Goal: Task Accomplishment & Management: Complete application form

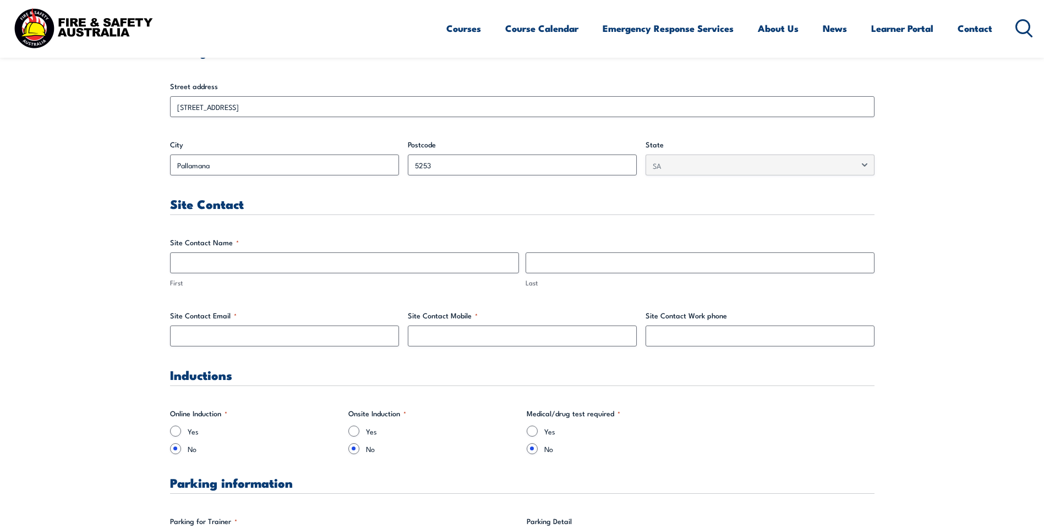
scroll to position [440, 0]
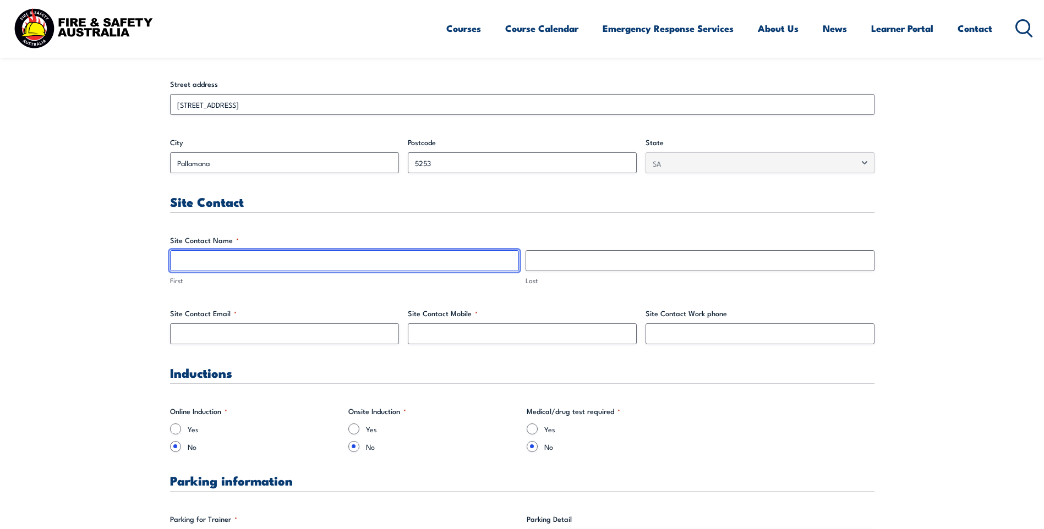
click at [249, 265] on input "First" at bounding box center [344, 260] width 349 height 21
type input "Jini"
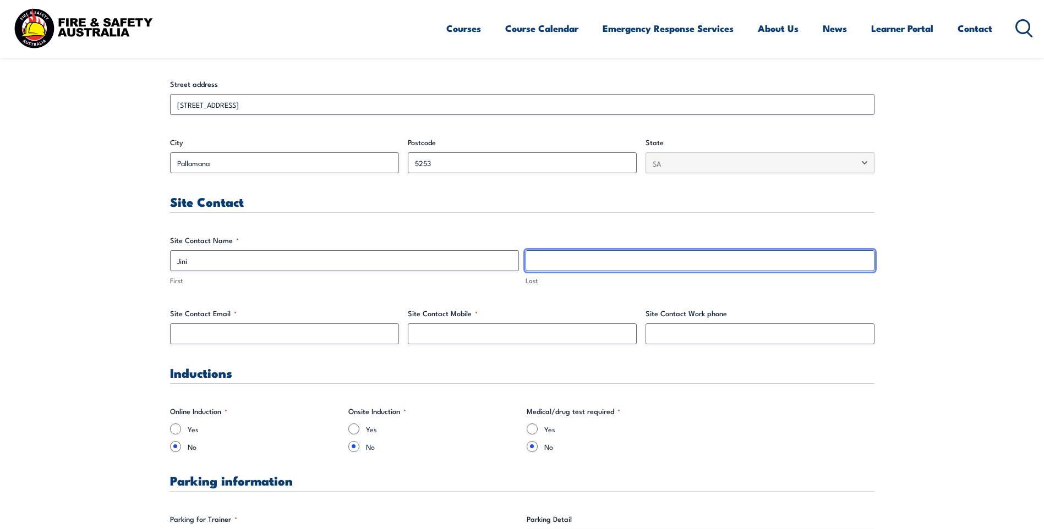
type input "Mohan"
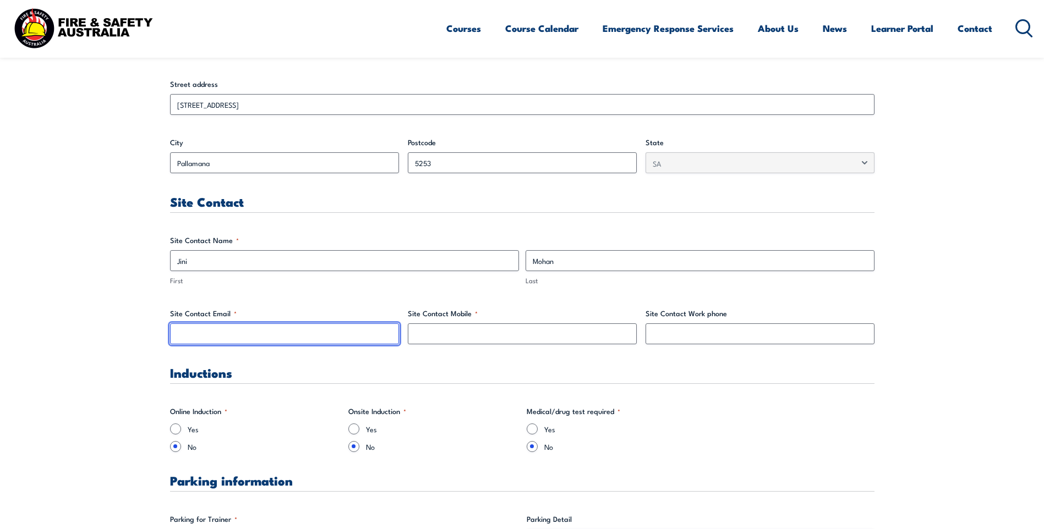
click at [228, 336] on input "Site Contact Email *" at bounding box center [284, 333] width 229 height 21
type input "[EMAIL_ADDRESS][DOMAIN_NAME]"
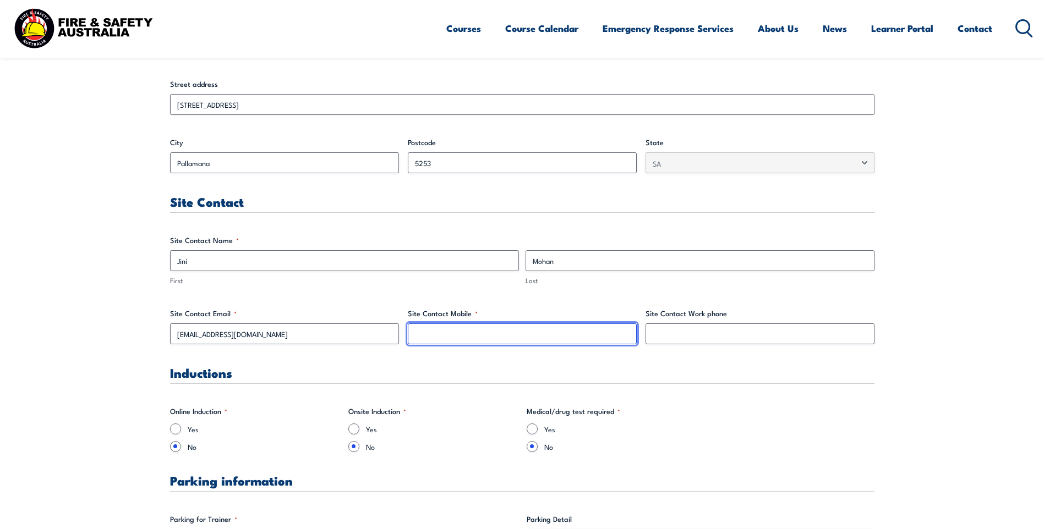
click at [481, 331] on input "Site Contact Mobile *" at bounding box center [522, 333] width 229 height 21
click at [489, 339] on input "Site Contact Mobile *" at bounding box center [522, 333] width 229 height 21
paste input "0408706248"
type input "0408706248"
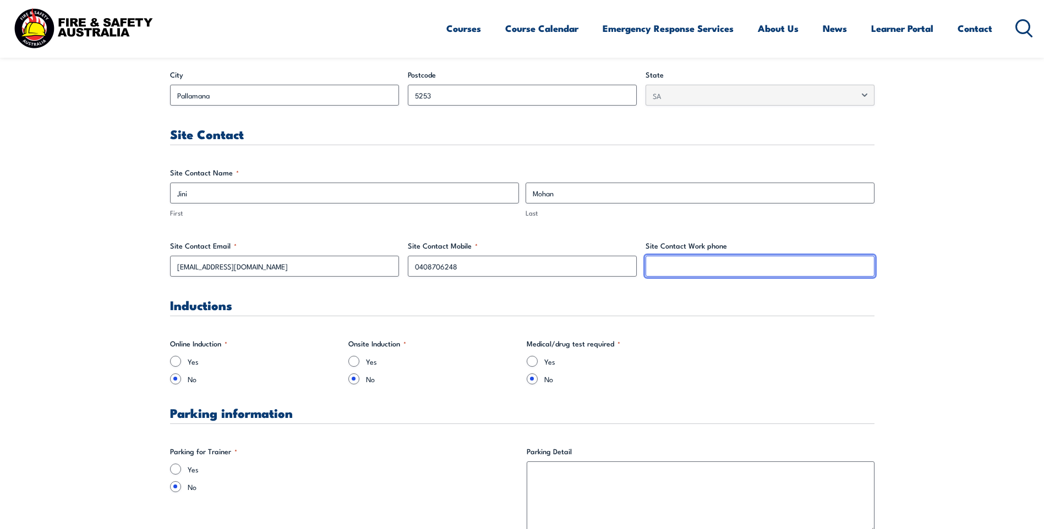
scroll to position [605, 0]
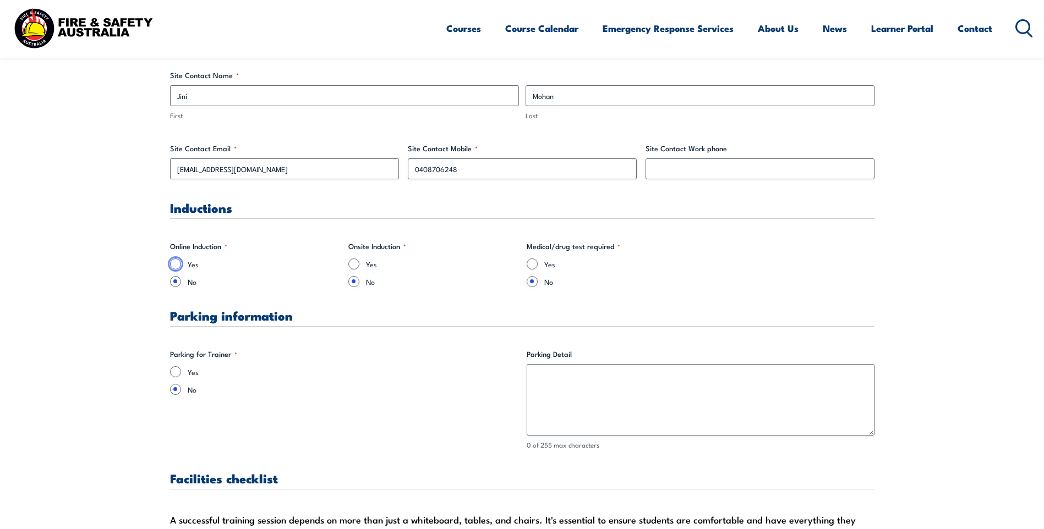
click at [177, 265] on input "Yes" at bounding box center [175, 264] width 11 height 11
radio input "true"
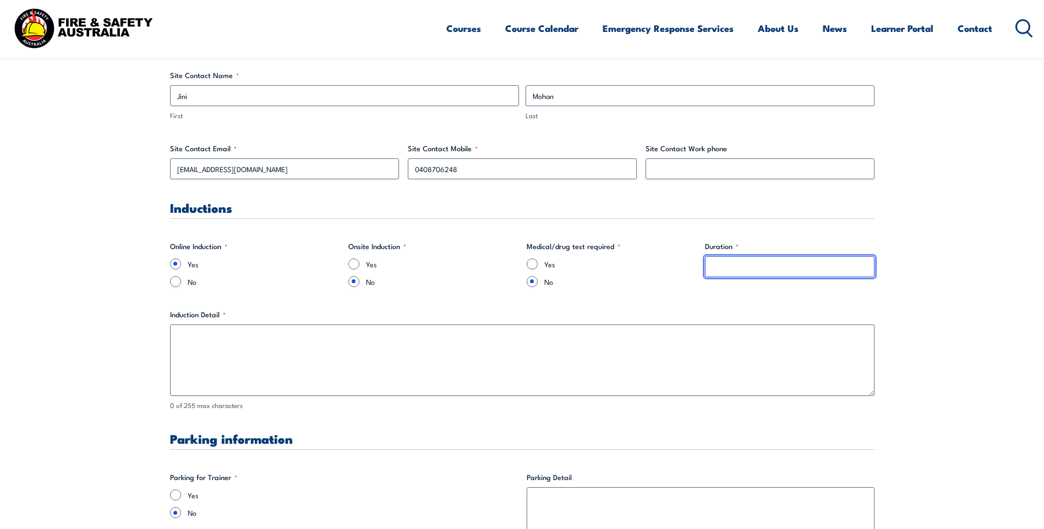
click at [738, 272] on input "Duration *" at bounding box center [789, 266] width 169 height 21
click at [765, 273] on input "Duration *" at bounding box center [789, 266] width 169 height 21
type input "1hr"
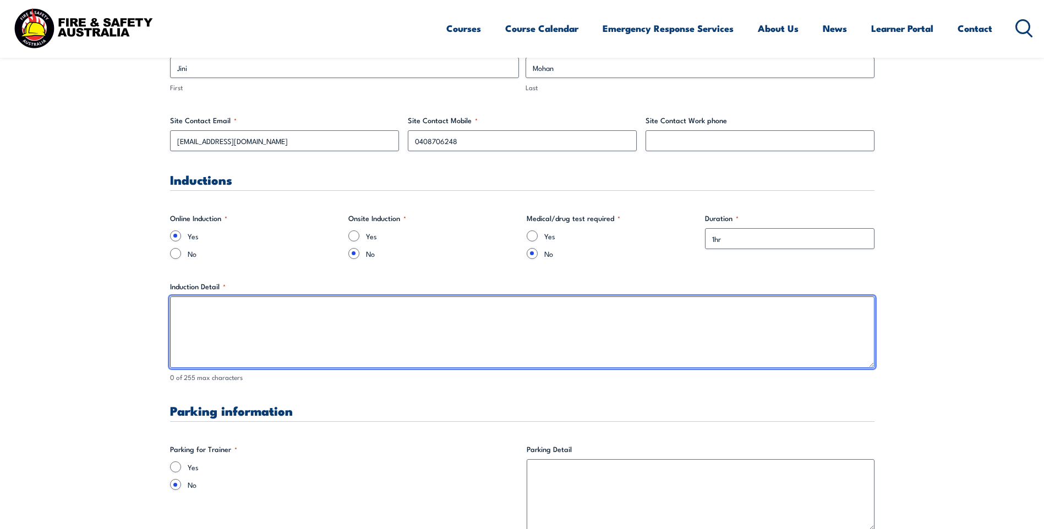
scroll to position [660, 0]
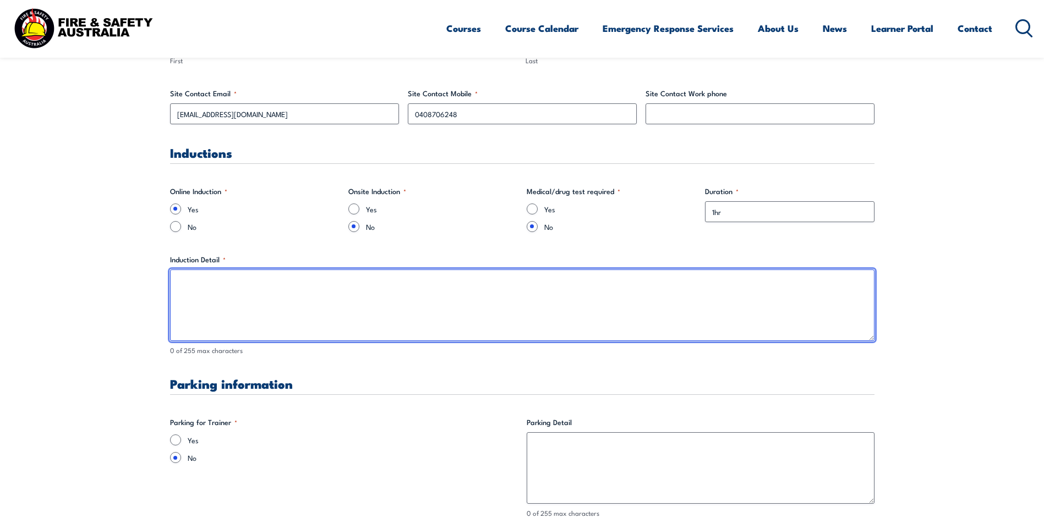
click at [281, 300] on textarea "Induction Detail *" at bounding box center [522, 306] width 704 height 72
type textarea "R"
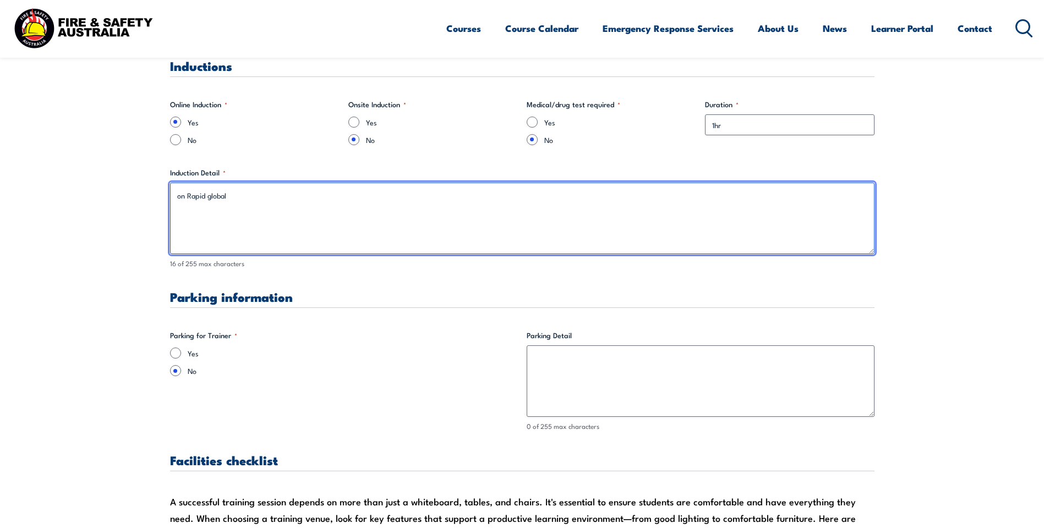
scroll to position [770, 0]
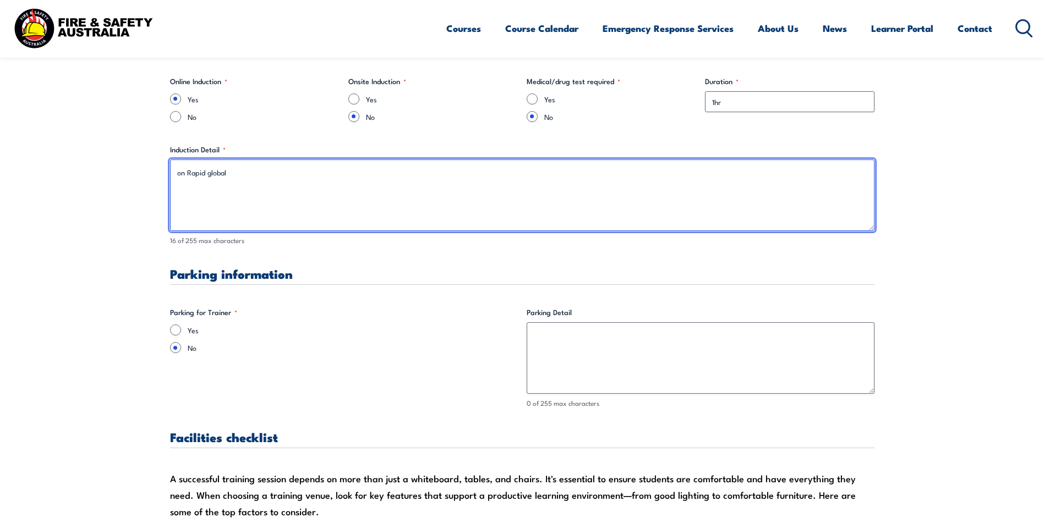
type textarea "on Rapid global"
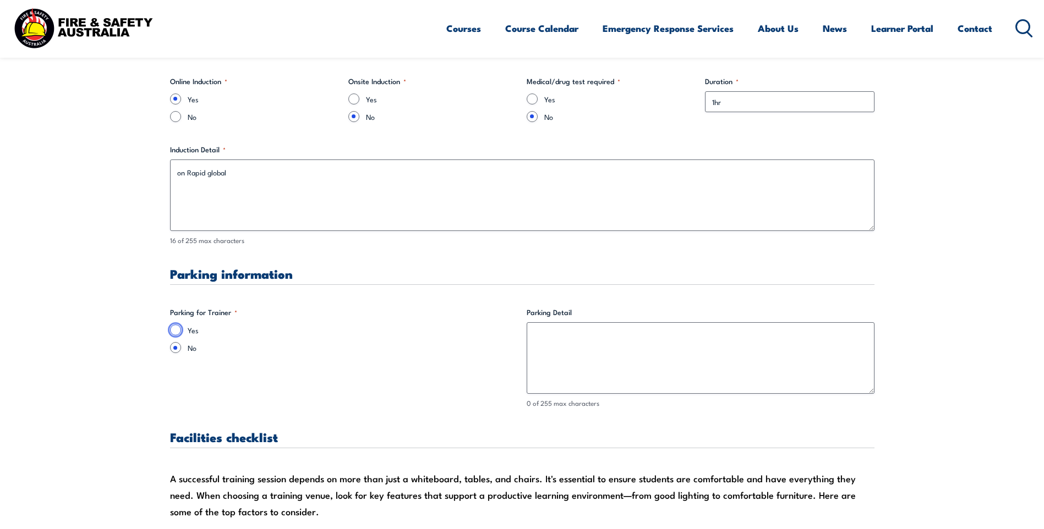
click at [175, 330] on input "Yes" at bounding box center [175, 330] width 11 height 11
radio input "true"
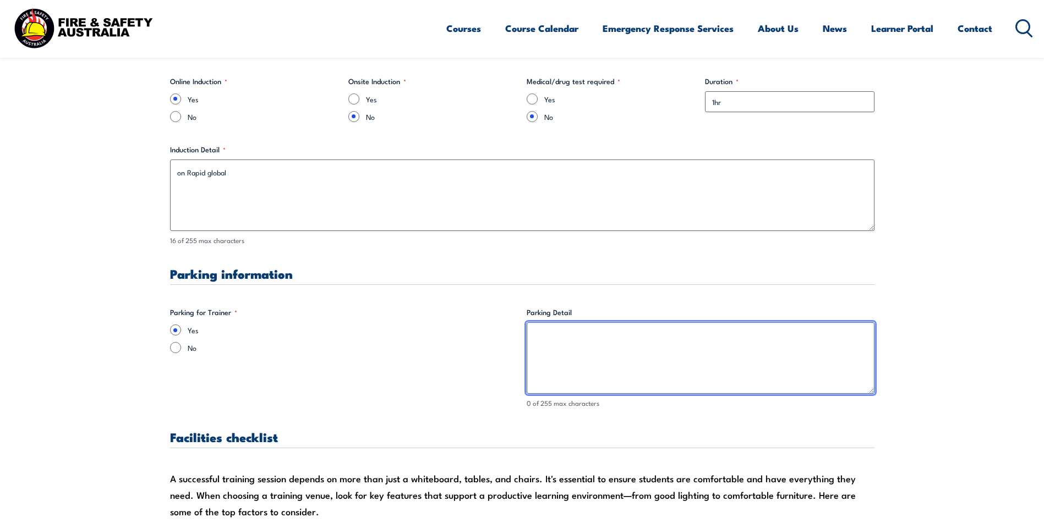
click at [554, 340] on textarea "Parking Detail" at bounding box center [700, 358] width 348 height 72
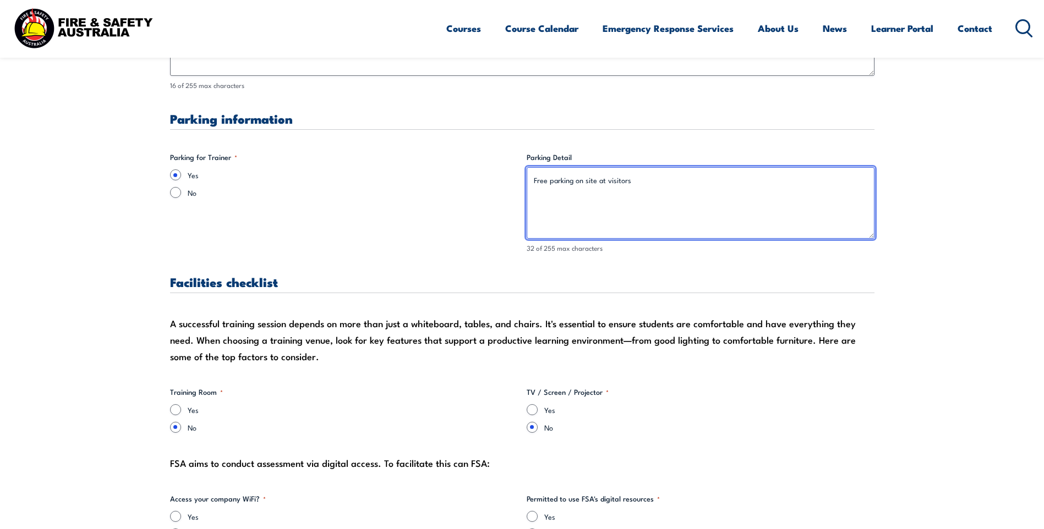
scroll to position [1100, 0]
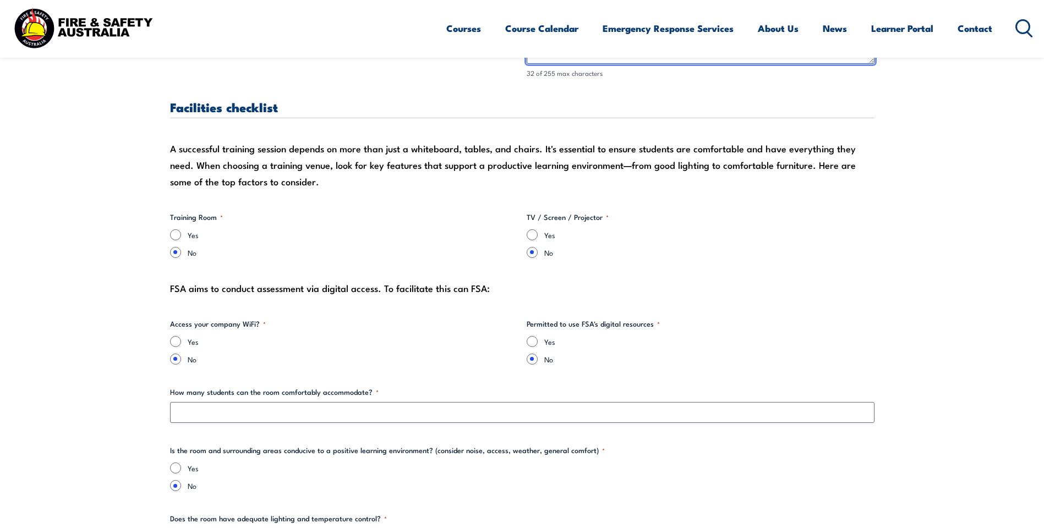
type textarea "Free parking on site at visitors"
click at [177, 233] on input "Yes" at bounding box center [175, 234] width 11 height 11
radio input "true"
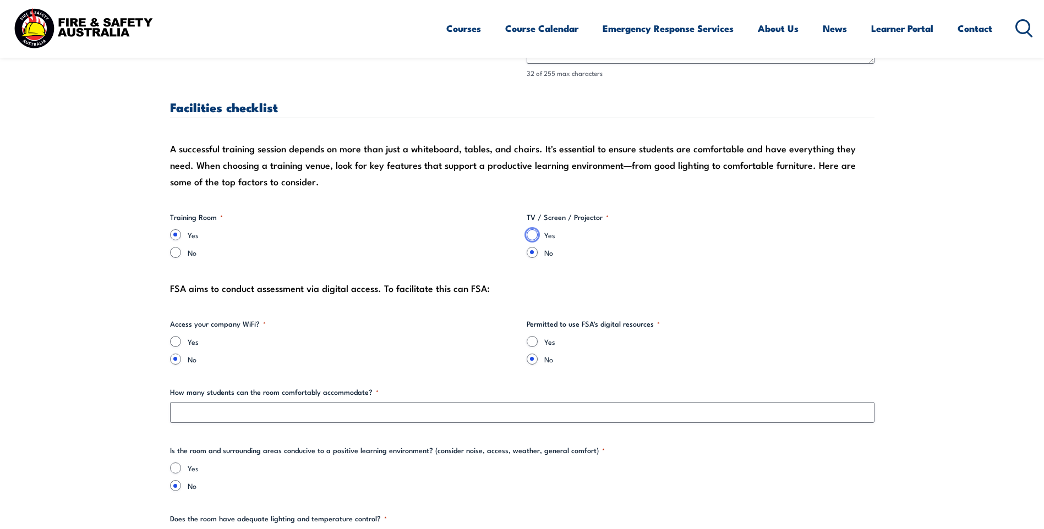
click at [528, 237] on input "Yes" at bounding box center [531, 234] width 11 height 11
radio input "true"
click at [183, 343] on div "Yes" at bounding box center [344, 341] width 348 height 11
click at [171, 341] on input "Yes" at bounding box center [175, 341] width 11 height 11
radio input "true"
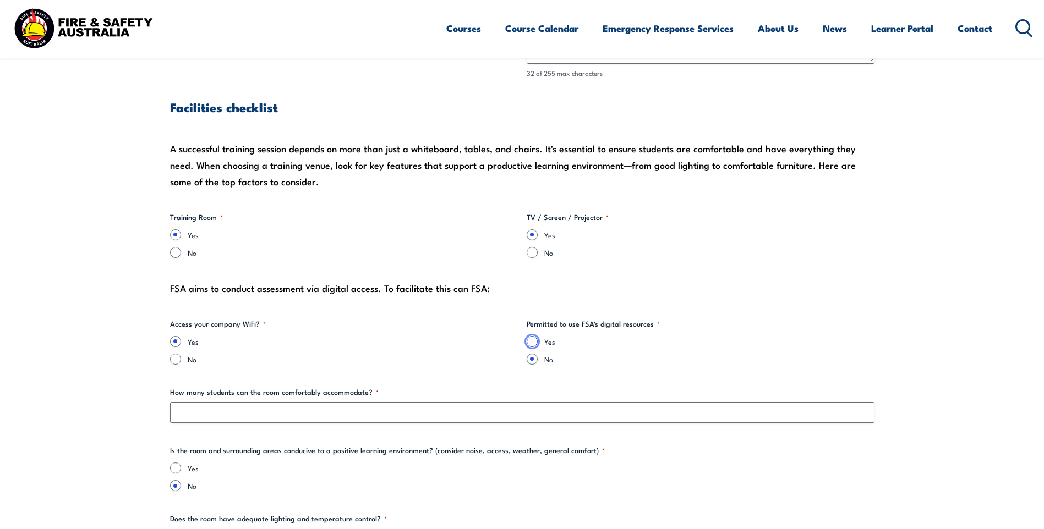
click at [533, 343] on input "Yes" at bounding box center [531, 341] width 11 height 11
radio input "true"
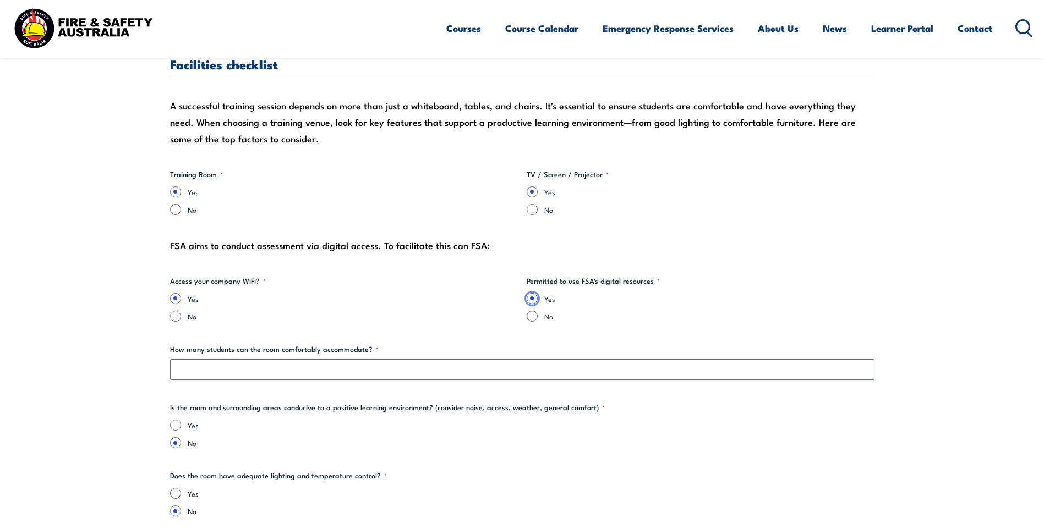
scroll to position [1210, 0]
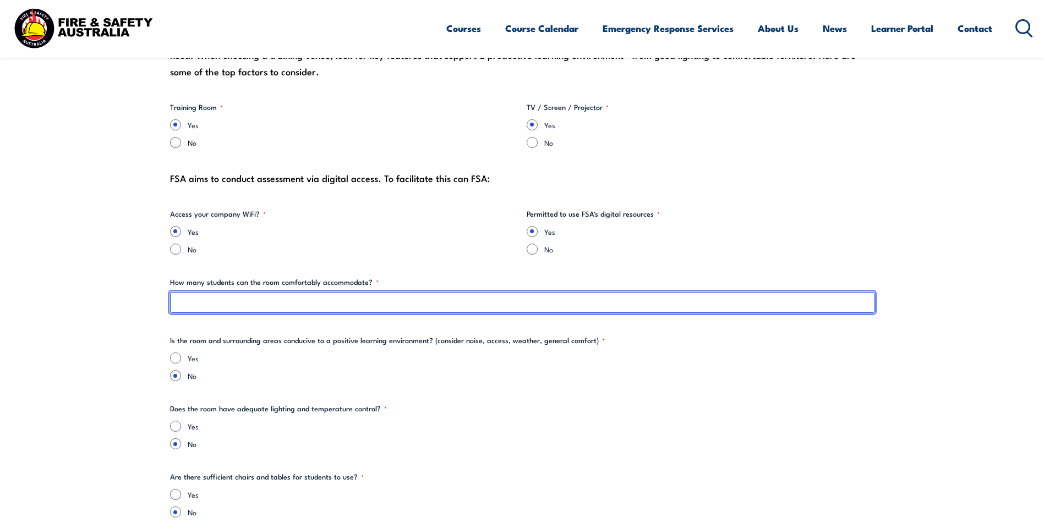
click at [207, 305] on input "How many students can the room comfortably accommodate? *" at bounding box center [522, 302] width 704 height 21
type input "20"
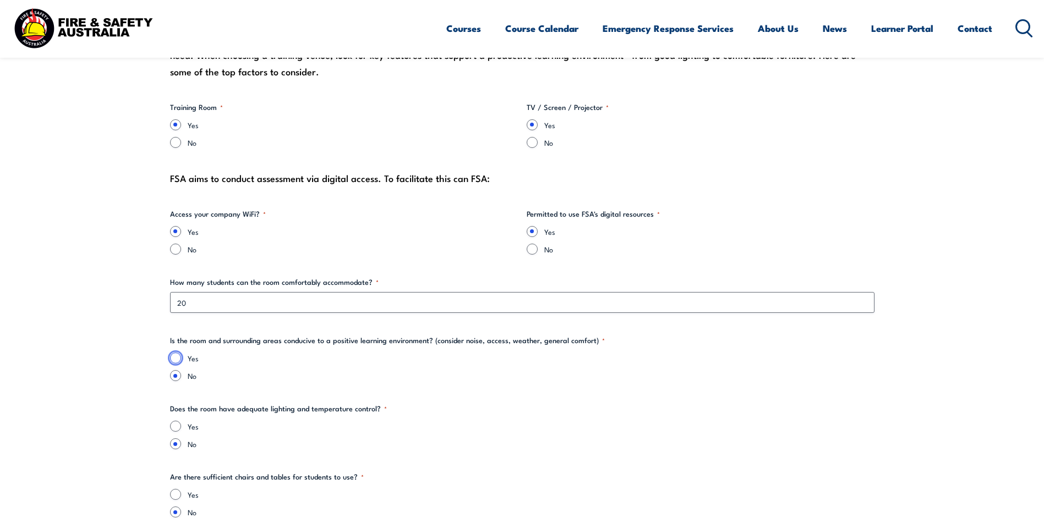
click at [180, 355] on div "Yes" at bounding box center [522, 358] width 704 height 11
click at [175, 427] on input "Yes" at bounding box center [175, 426] width 11 height 11
radio input "true"
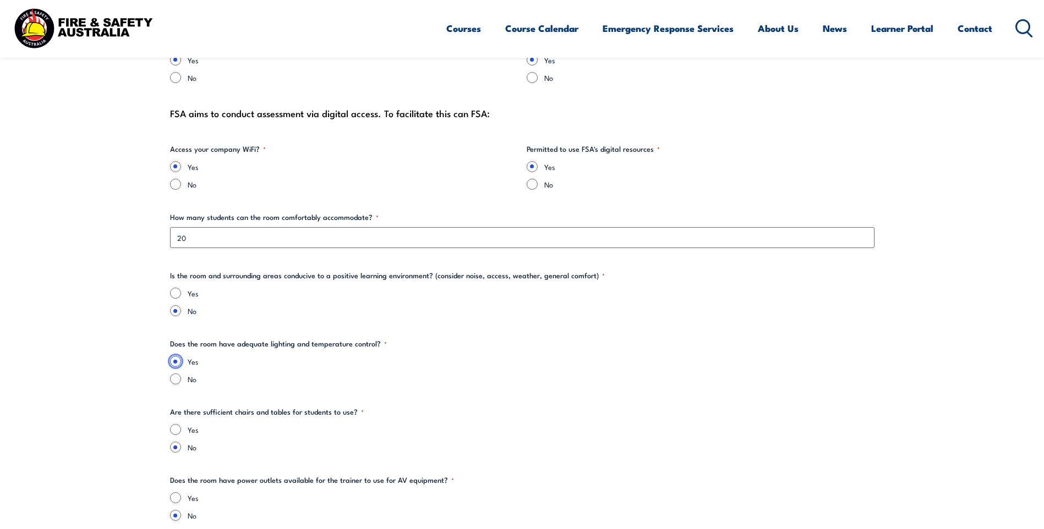
scroll to position [1375, 0]
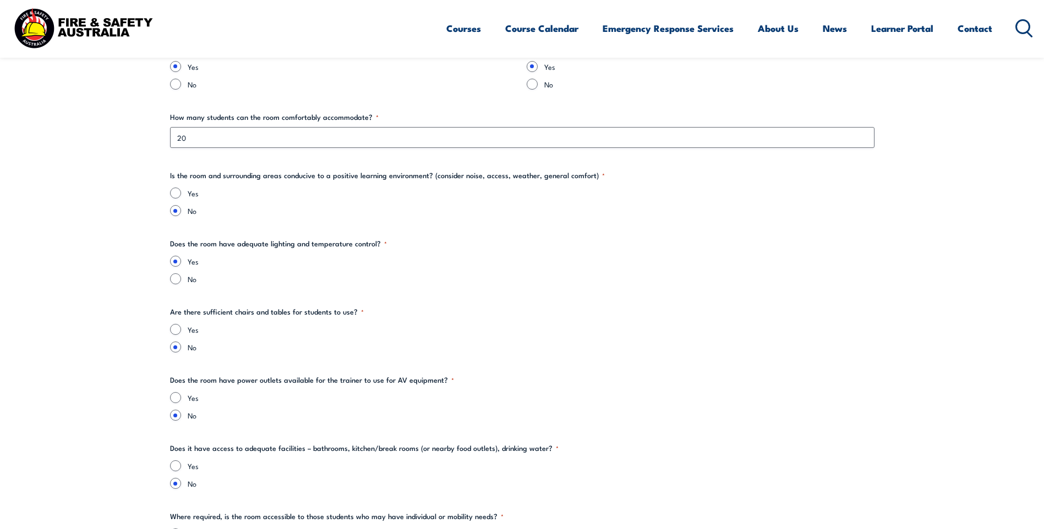
click at [182, 193] on div "Yes" at bounding box center [522, 193] width 704 height 11
drag, startPoint x: 175, startPoint y: 189, endPoint x: 177, endPoint y: 200, distance: 10.5
click at [175, 190] on input "Yes" at bounding box center [175, 193] width 11 height 11
radio input "true"
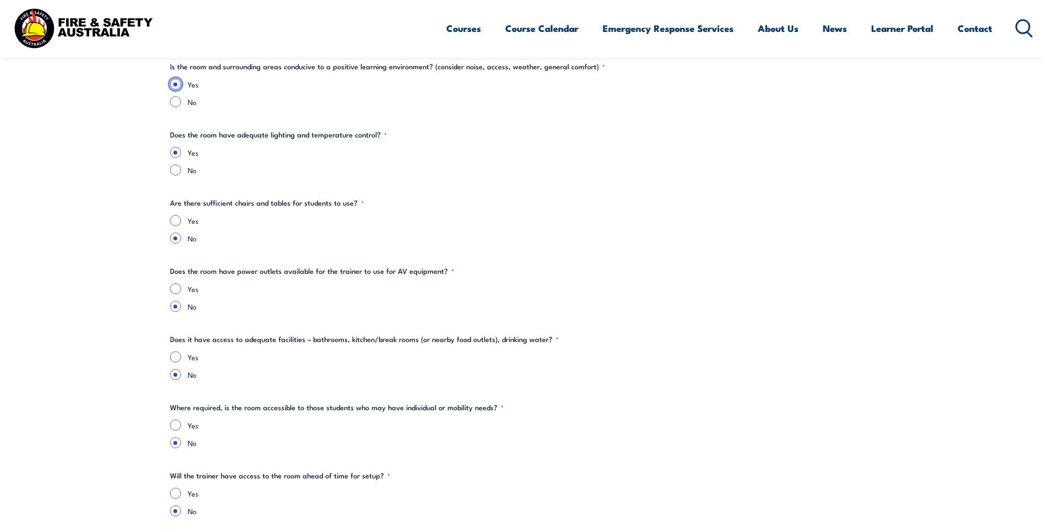
scroll to position [1485, 0]
click at [171, 215] on input "Yes" at bounding box center [175, 219] width 11 height 11
radio input "true"
click at [172, 288] on input "Yes" at bounding box center [175, 287] width 11 height 11
radio input "true"
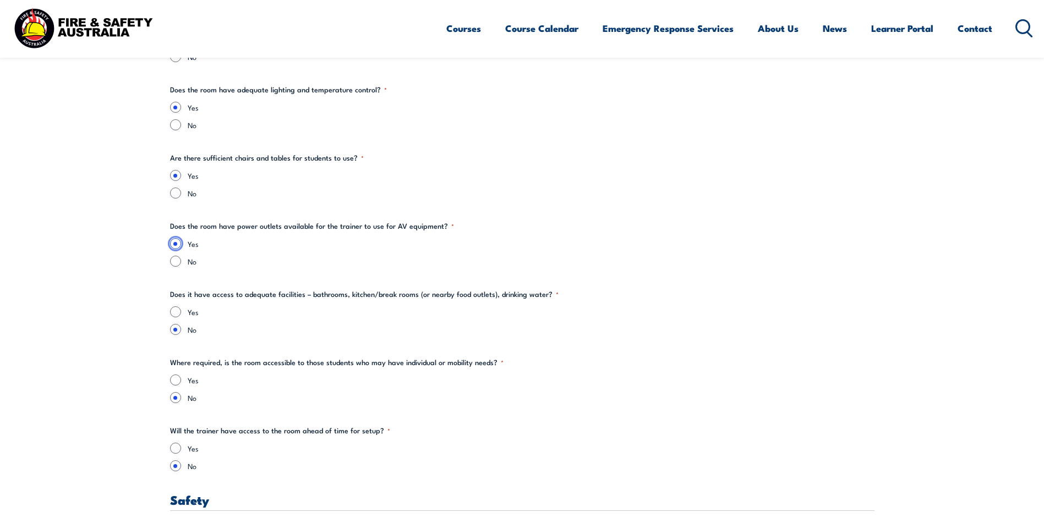
scroll to position [1595, 0]
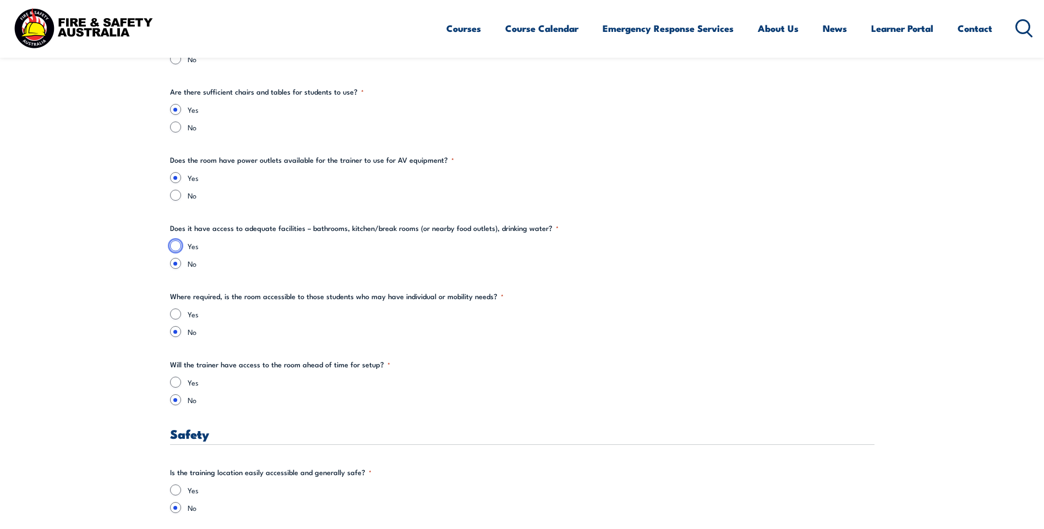
click at [174, 246] on input "Yes" at bounding box center [175, 245] width 11 height 11
radio input "true"
click at [178, 315] on input "Yes" at bounding box center [175, 314] width 11 height 11
radio input "true"
click at [176, 385] on input "Yes" at bounding box center [175, 382] width 11 height 11
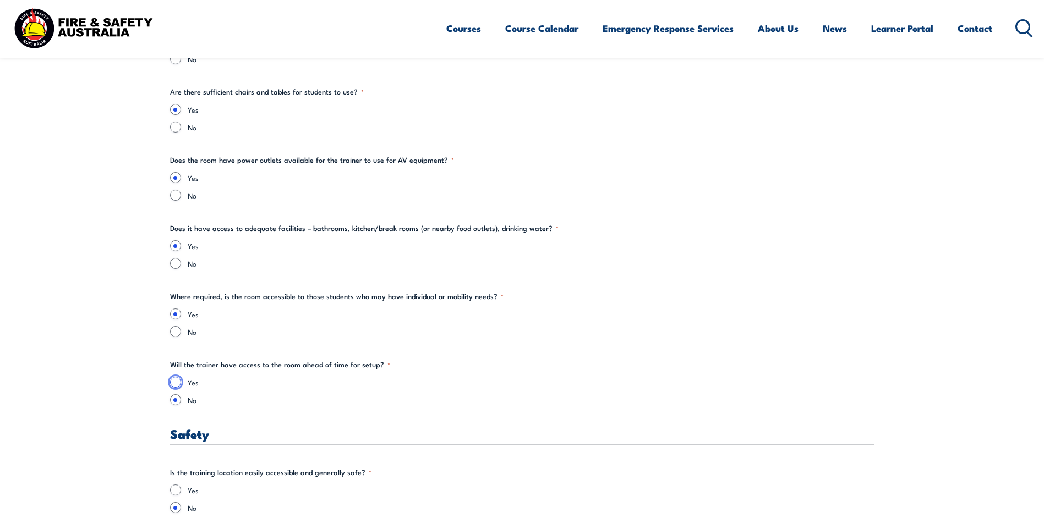
radio input "true"
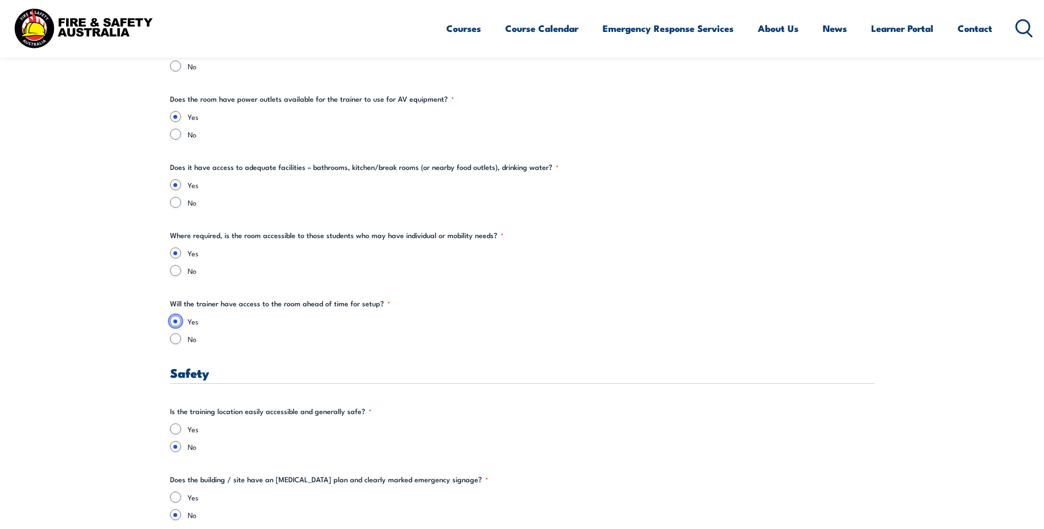
scroll to position [1760, 0]
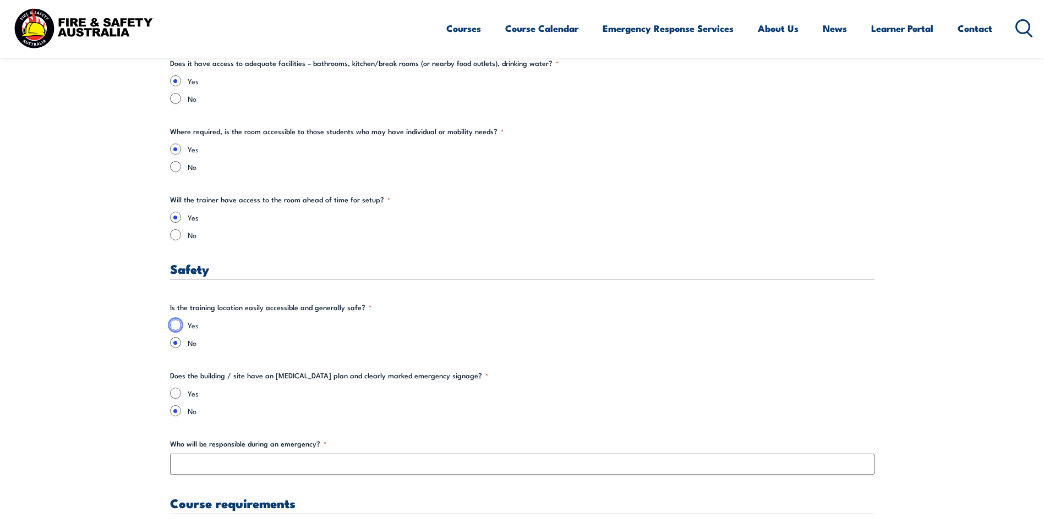
click at [177, 325] on input "Yes" at bounding box center [175, 325] width 11 height 11
radio input "true"
click at [175, 393] on input "Yes" at bounding box center [175, 393] width 11 height 11
radio input "true"
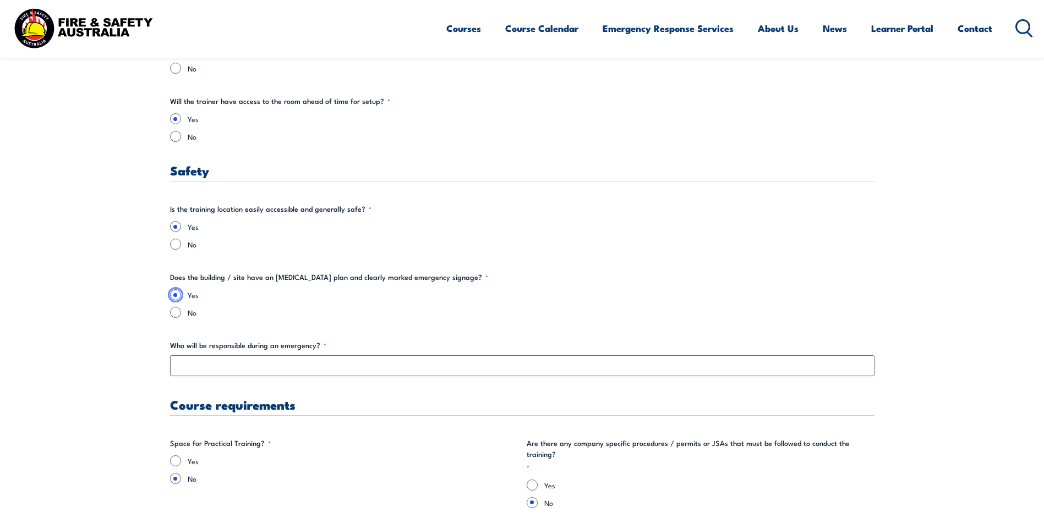
scroll to position [1870, 0]
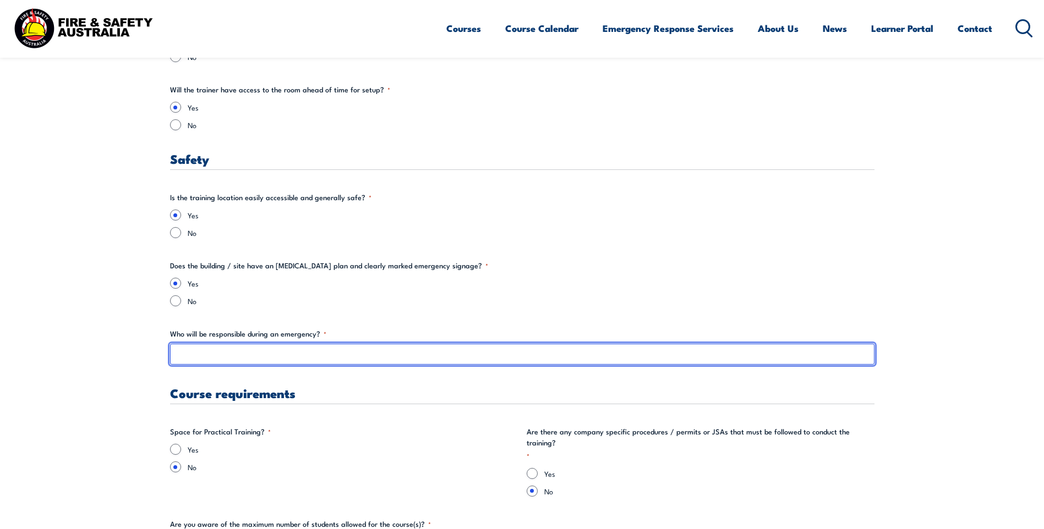
click at [287, 358] on input "Who will be responsible during an emergency? *" at bounding box center [522, 354] width 704 height 21
click at [233, 356] on input "Plant manager - [PERSON_NAME]" at bounding box center [522, 354] width 704 height 21
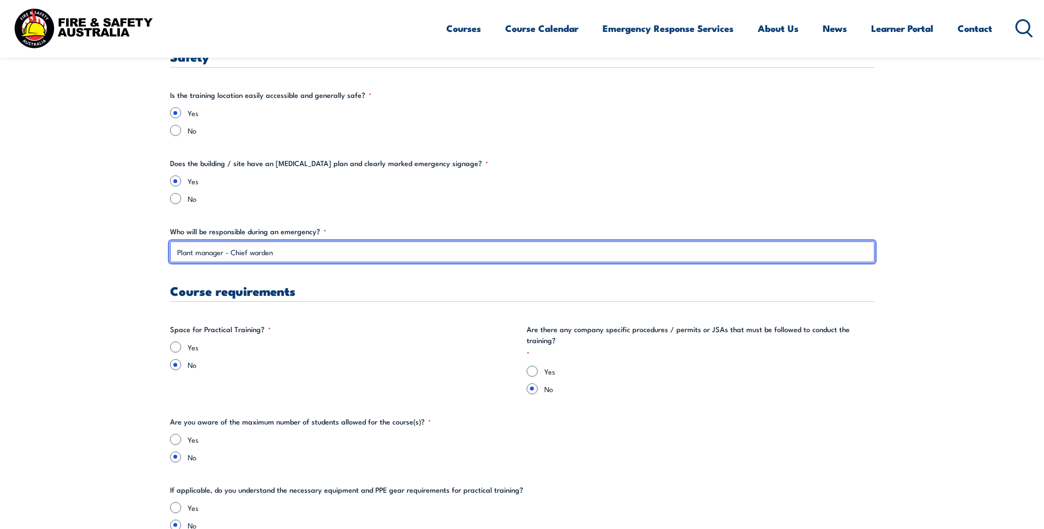
scroll to position [1980, 0]
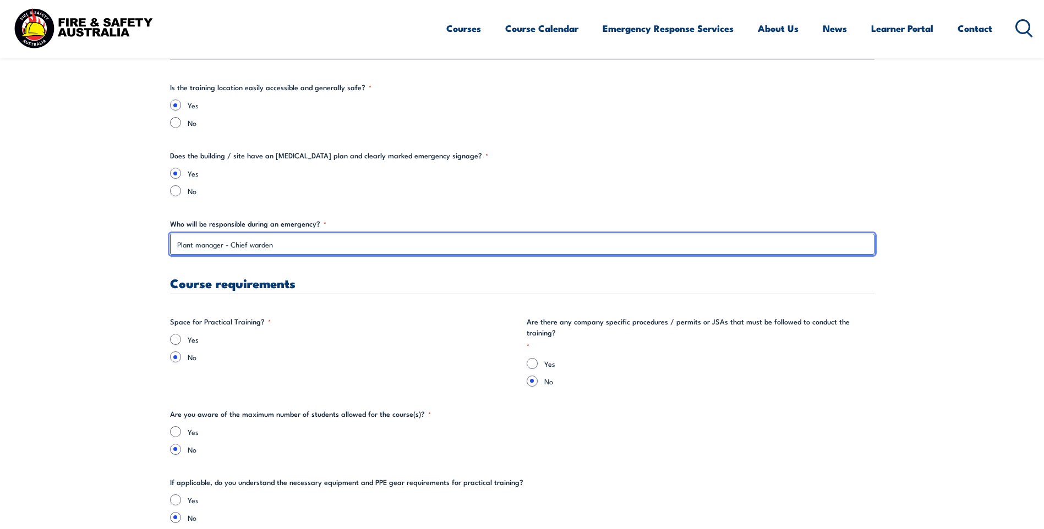
type input "Plant manager - Chief warden"
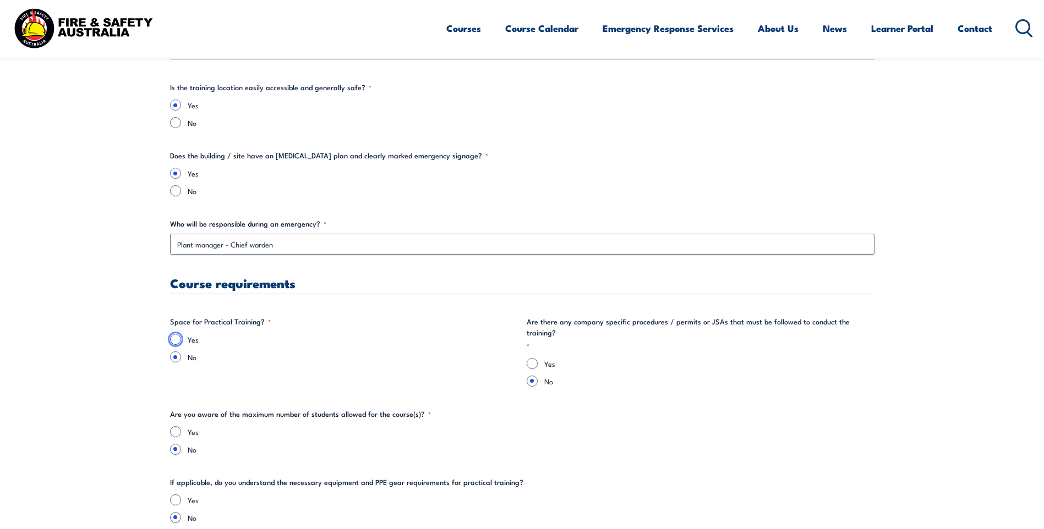
click at [173, 339] on input "Yes" at bounding box center [175, 339] width 11 height 11
radio input "true"
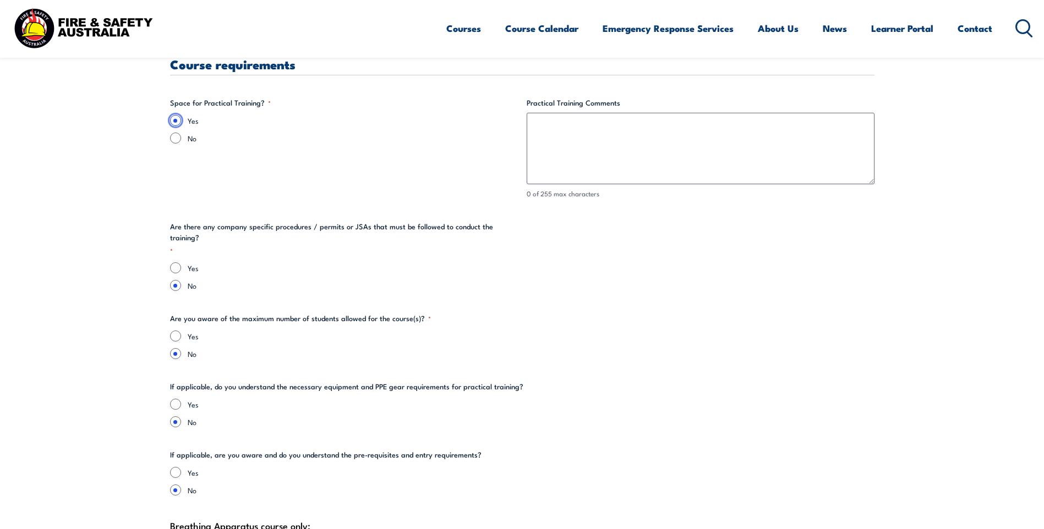
scroll to position [2200, 0]
drag, startPoint x: 179, startPoint y: 323, endPoint x: 174, endPoint y: 333, distance: 11.1
click at [179, 330] on input "Yes" at bounding box center [175, 335] width 11 height 11
radio input "true"
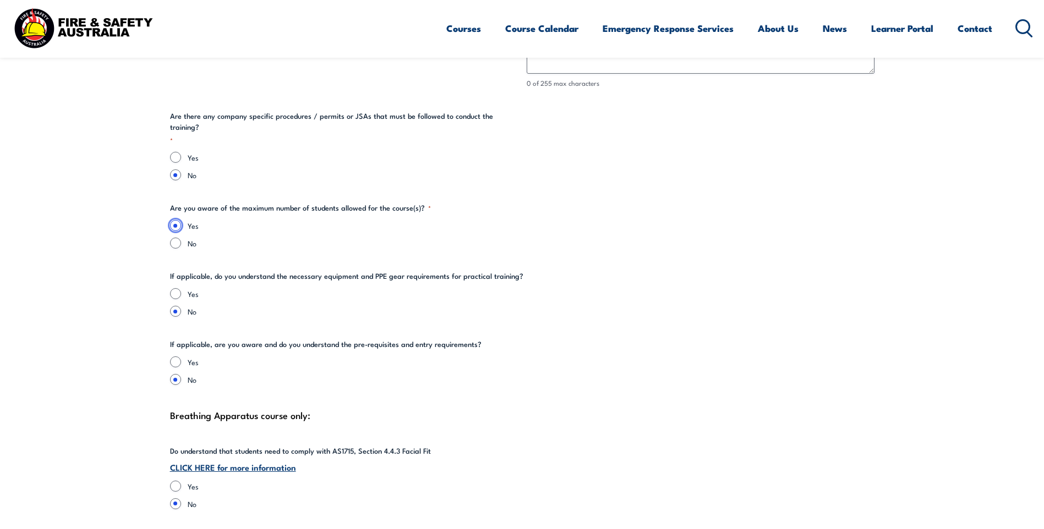
scroll to position [2310, 0]
click at [182, 288] on div "Yes" at bounding box center [522, 293] width 704 height 11
click at [175, 288] on input "Yes" at bounding box center [175, 293] width 11 height 11
radio input "true"
click at [175, 356] on input "Yes" at bounding box center [175, 361] width 11 height 11
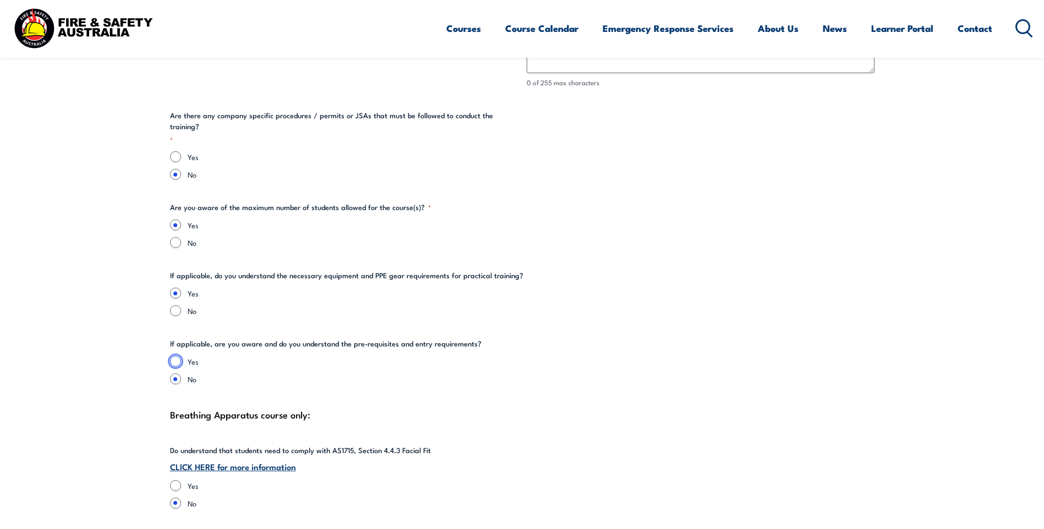
radio input "true"
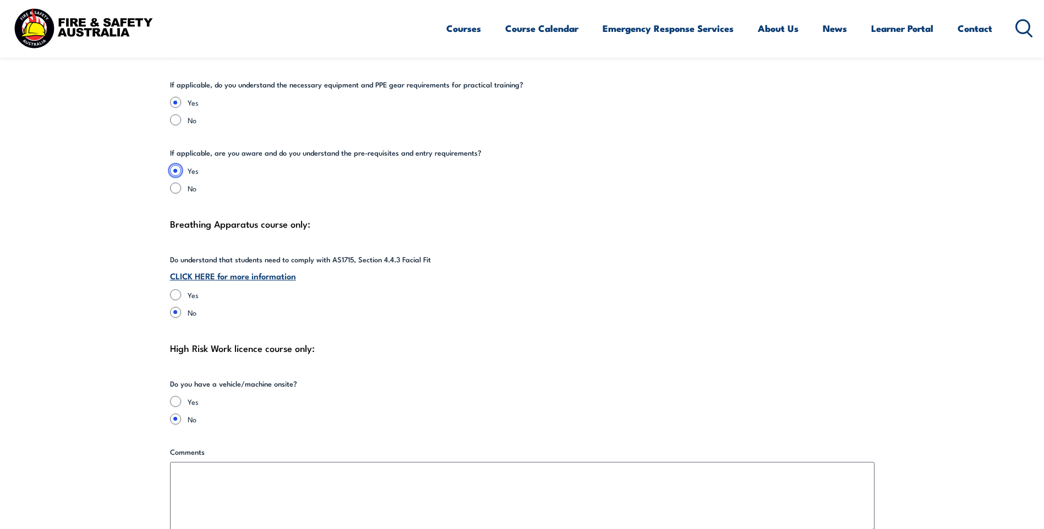
scroll to position [2531, 0]
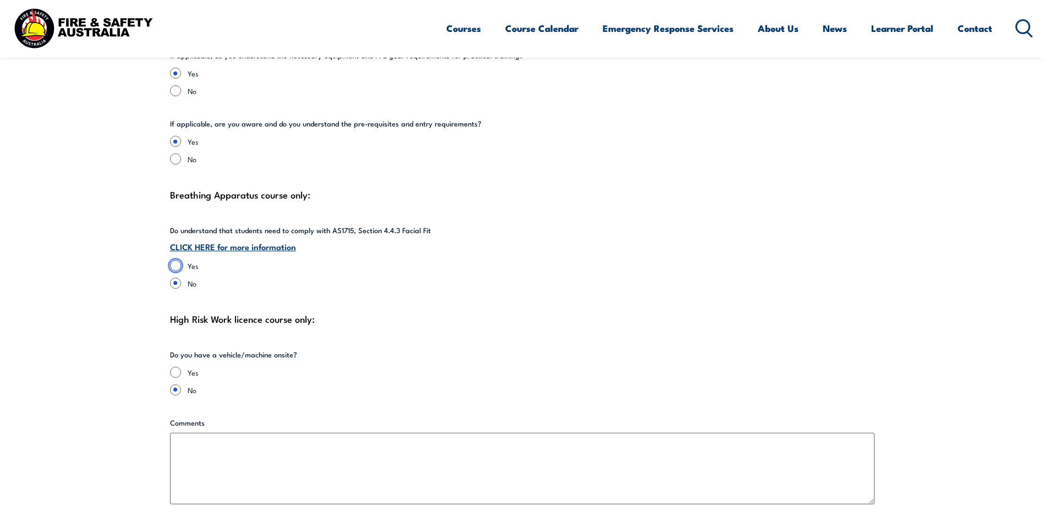
click at [179, 260] on input "Yes" at bounding box center [175, 265] width 11 height 11
radio input "true"
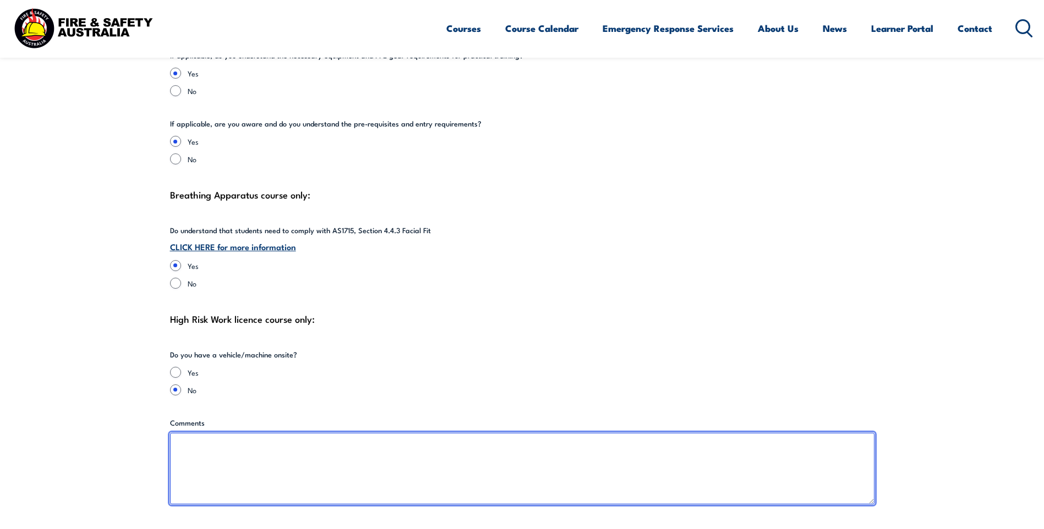
click at [257, 433] on textarea "Comments" at bounding box center [522, 469] width 704 height 72
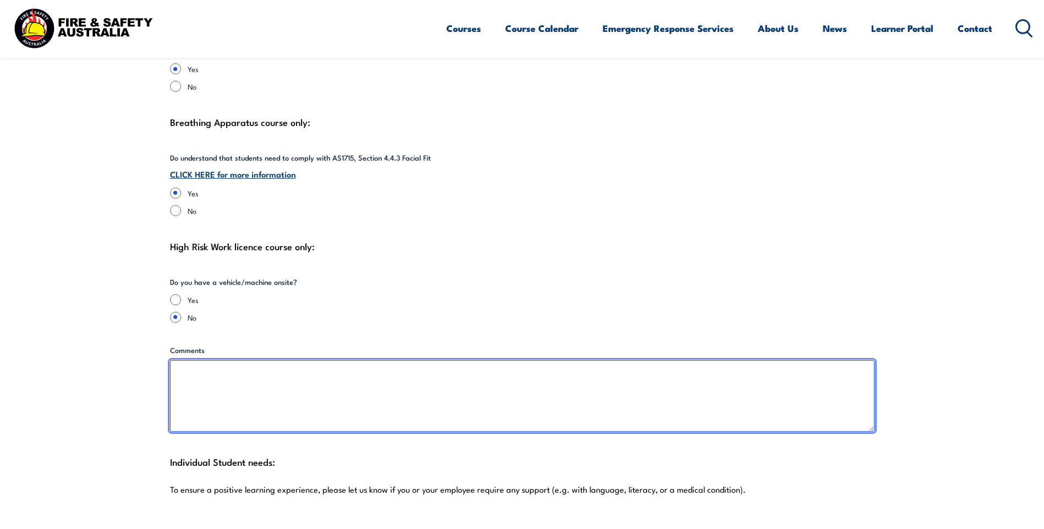
scroll to position [2751, 0]
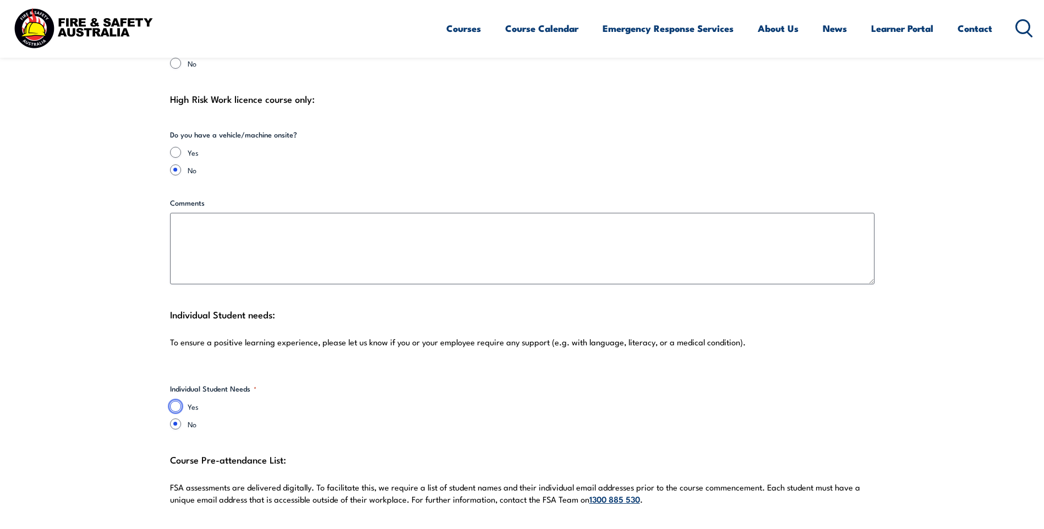
click at [178, 401] on input "Yes" at bounding box center [175, 406] width 11 height 11
radio input "true"
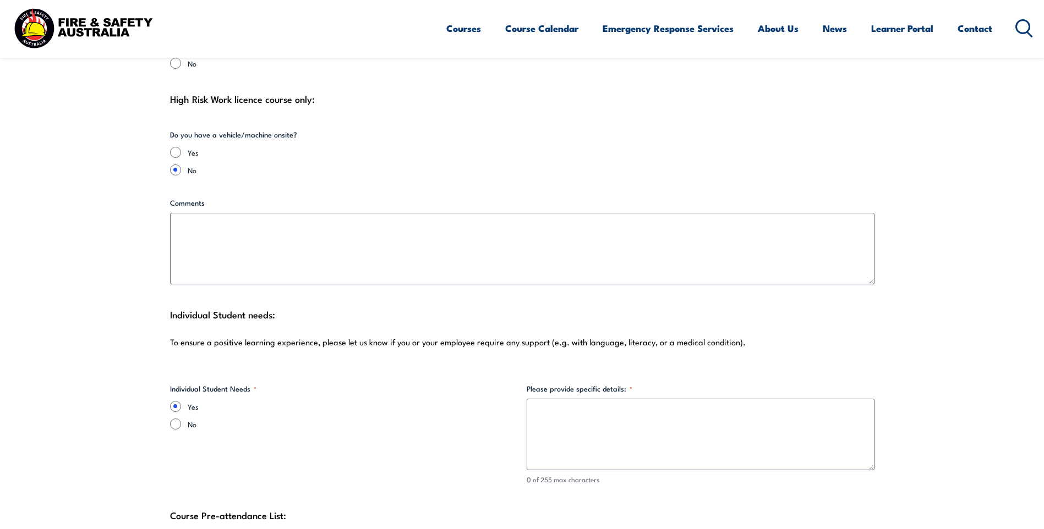
click at [182, 419] on div "No" at bounding box center [344, 424] width 348 height 11
click at [179, 419] on input "No" at bounding box center [175, 424] width 11 height 11
radio input "true"
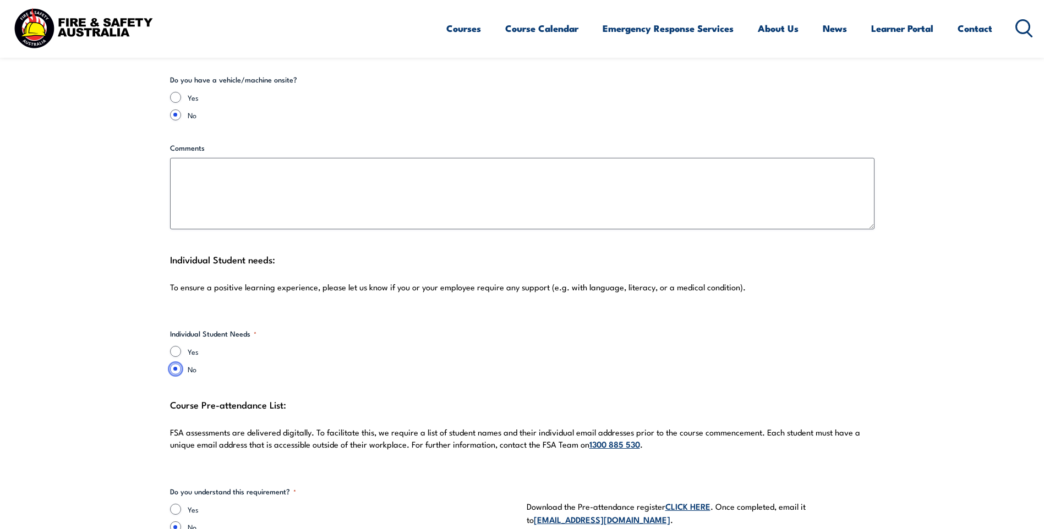
scroll to position [2971, 0]
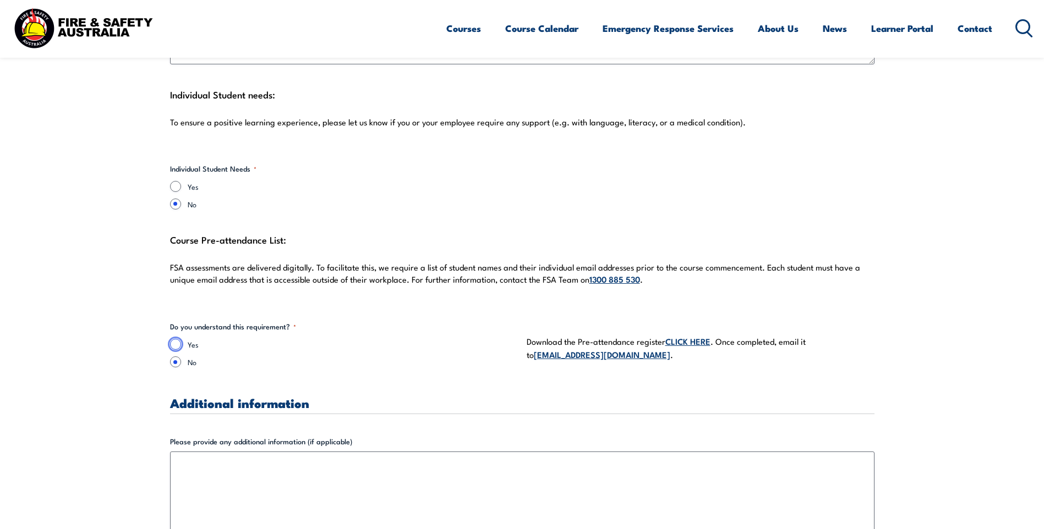
click at [176, 339] on input "Yes" at bounding box center [175, 344] width 11 height 11
radio input "true"
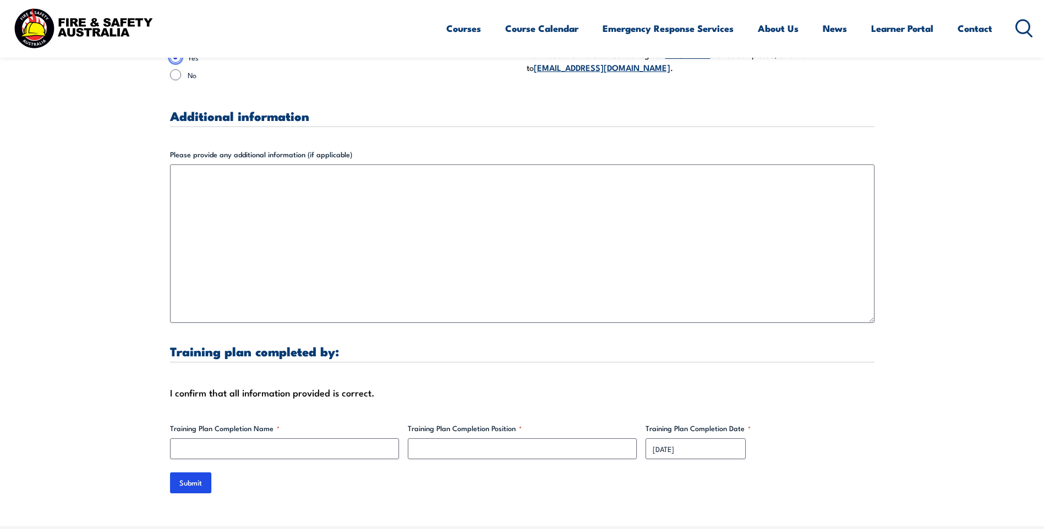
scroll to position [3356, 0]
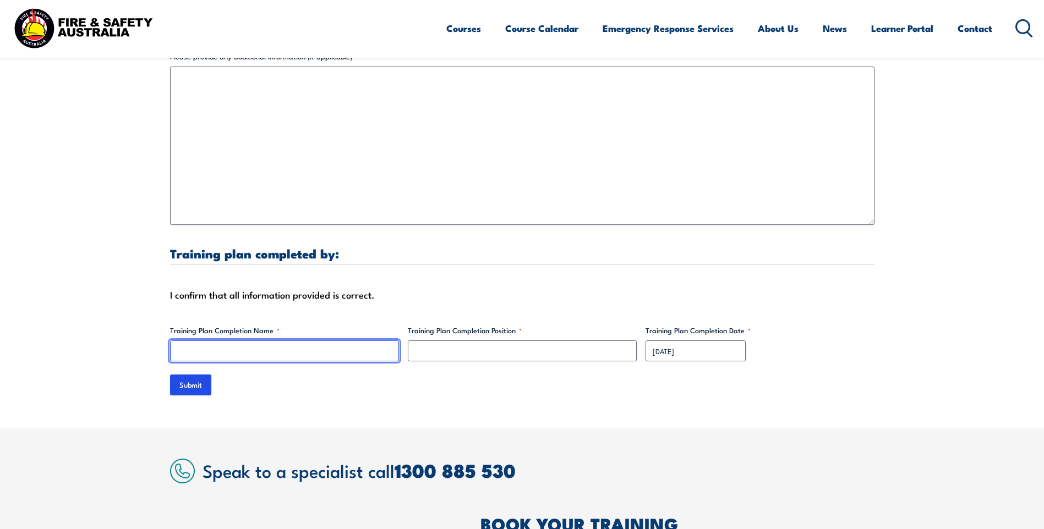
click at [258, 344] on input "Training Plan Completion Name *" at bounding box center [284, 351] width 229 height 21
type input "[PERSON_NAME]"
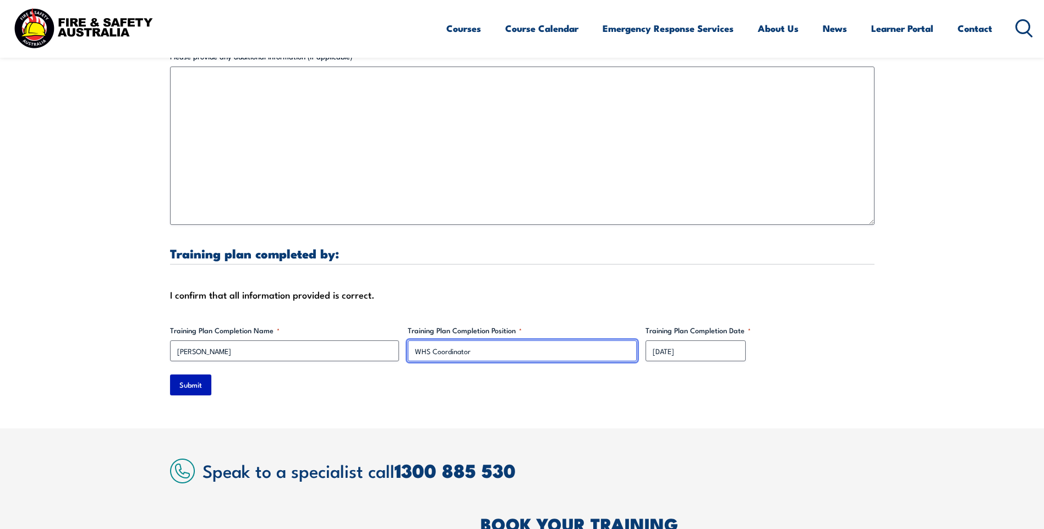
type input "WHS Coordinator"
click at [189, 381] on input "Submit" at bounding box center [190, 385] width 41 height 21
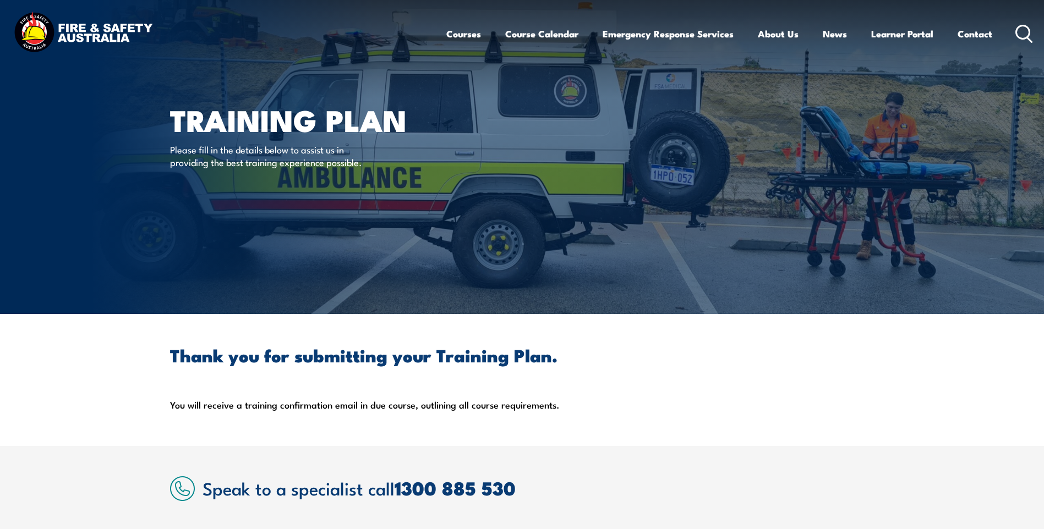
scroll to position [0, 0]
